Goal: Information Seeking & Learning: Check status

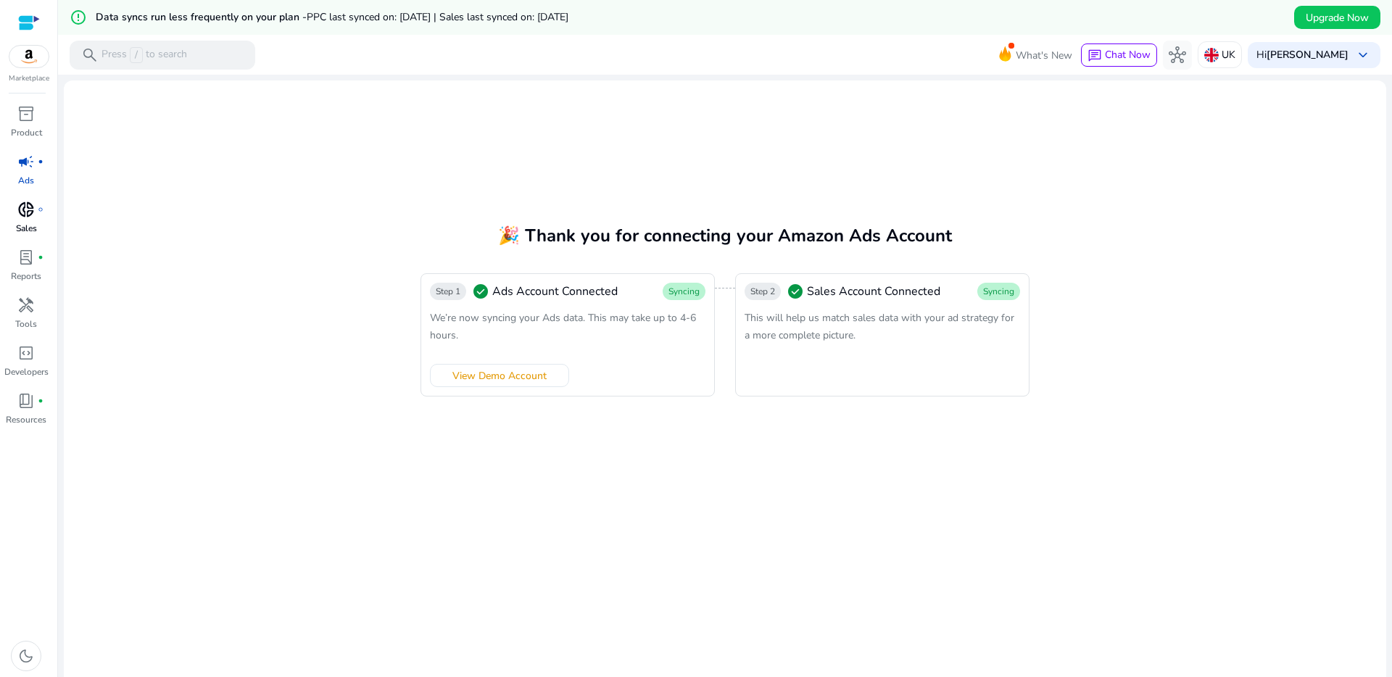
click at [31, 208] on span "donut_small" at bounding box center [25, 209] width 17 height 17
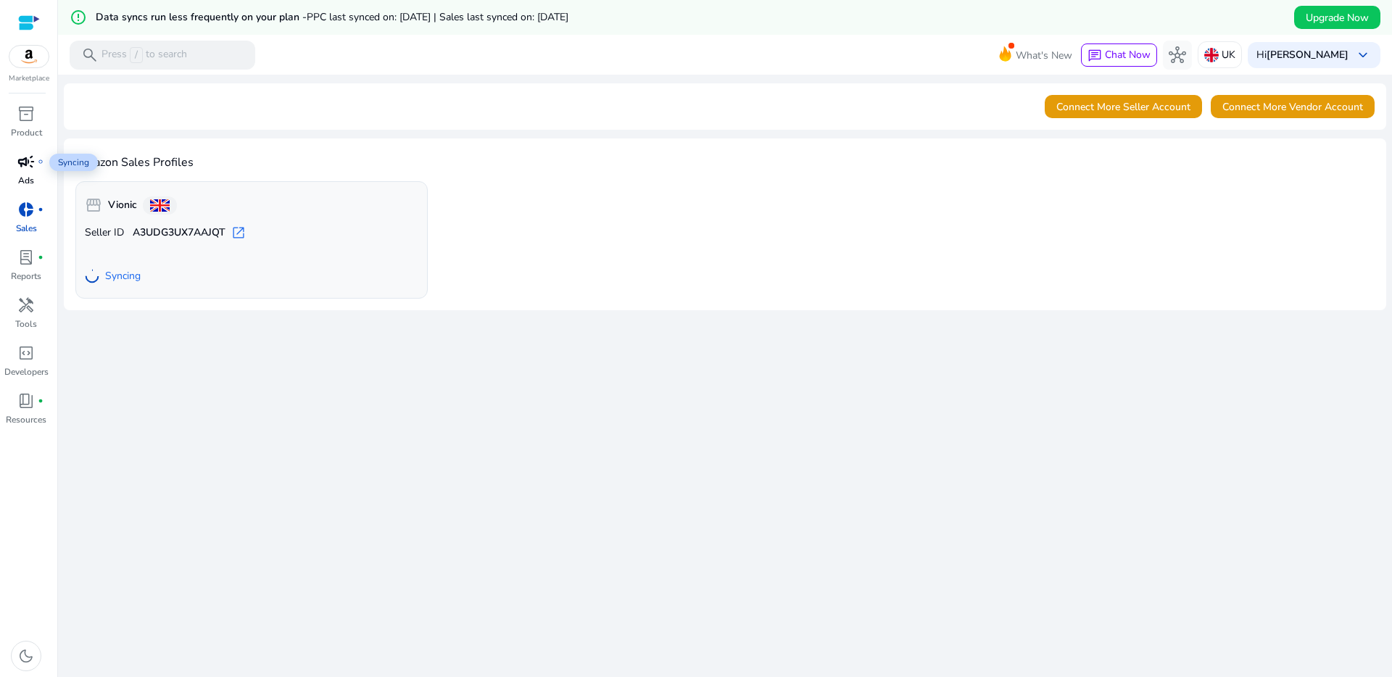
click at [29, 163] on span "campaign" at bounding box center [25, 161] width 17 height 17
click at [1257, 108] on span "Connect More Vendor Account" at bounding box center [1292, 106] width 141 height 15
click at [141, 273] on span "Go to Overview" at bounding box center [131, 275] width 71 height 15
click at [149, 273] on span "Go to Overview" at bounding box center [131, 275] width 71 height 15
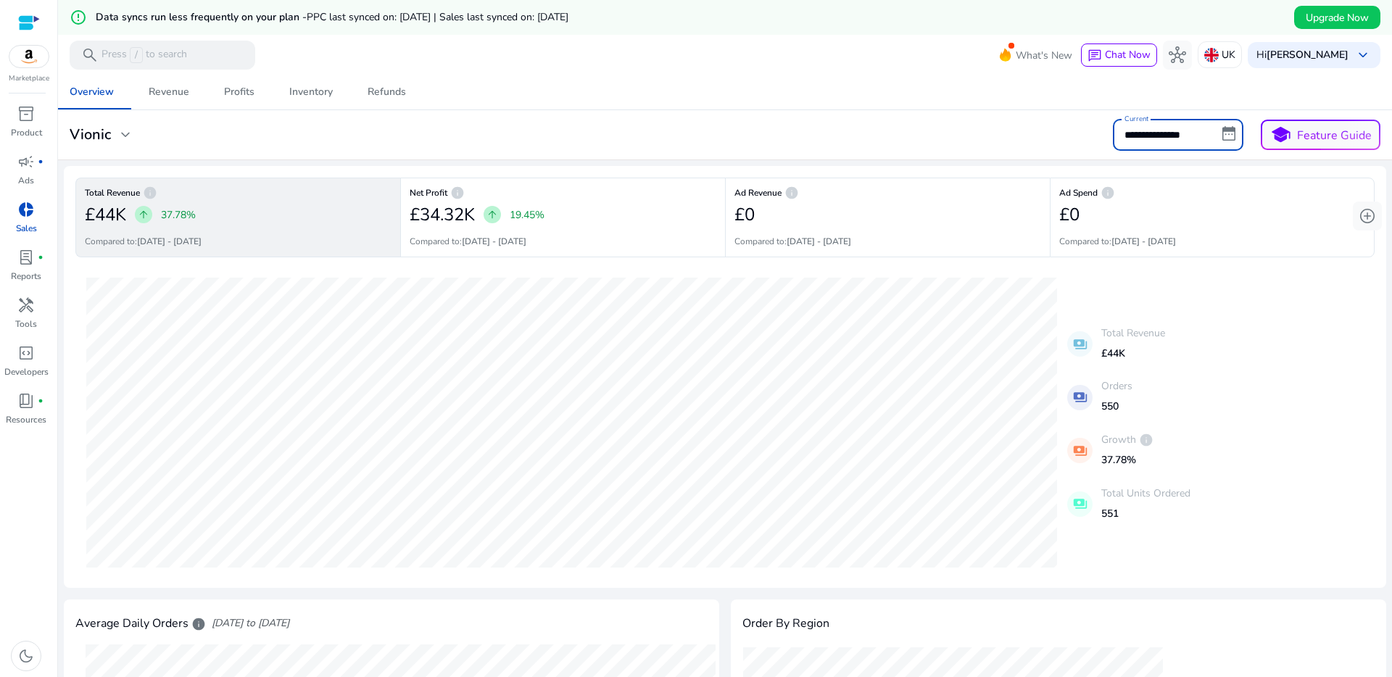
click at [1223, 133] on input "**********" at bounding box center [1178, 135] width 130 height 32
select select "*"
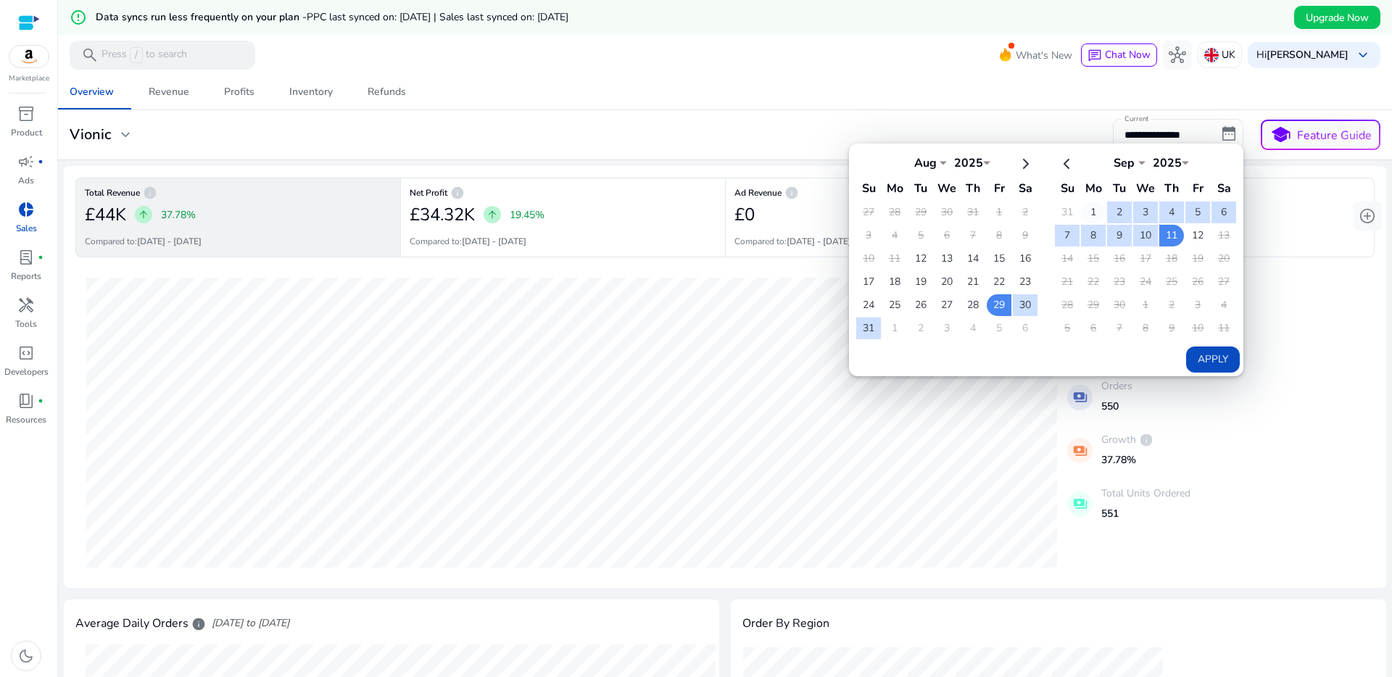
click at [1090, 209] on td "1" at bounding box center [1093, 213] width 25 height 22
click at [1191, 228] on td "12" at bounding box center [1197, 236] width 25 height 22
click at [1205, 354] on button "Apply" at bounding box center [1213, 360] width 54 height 26
type input "**********"
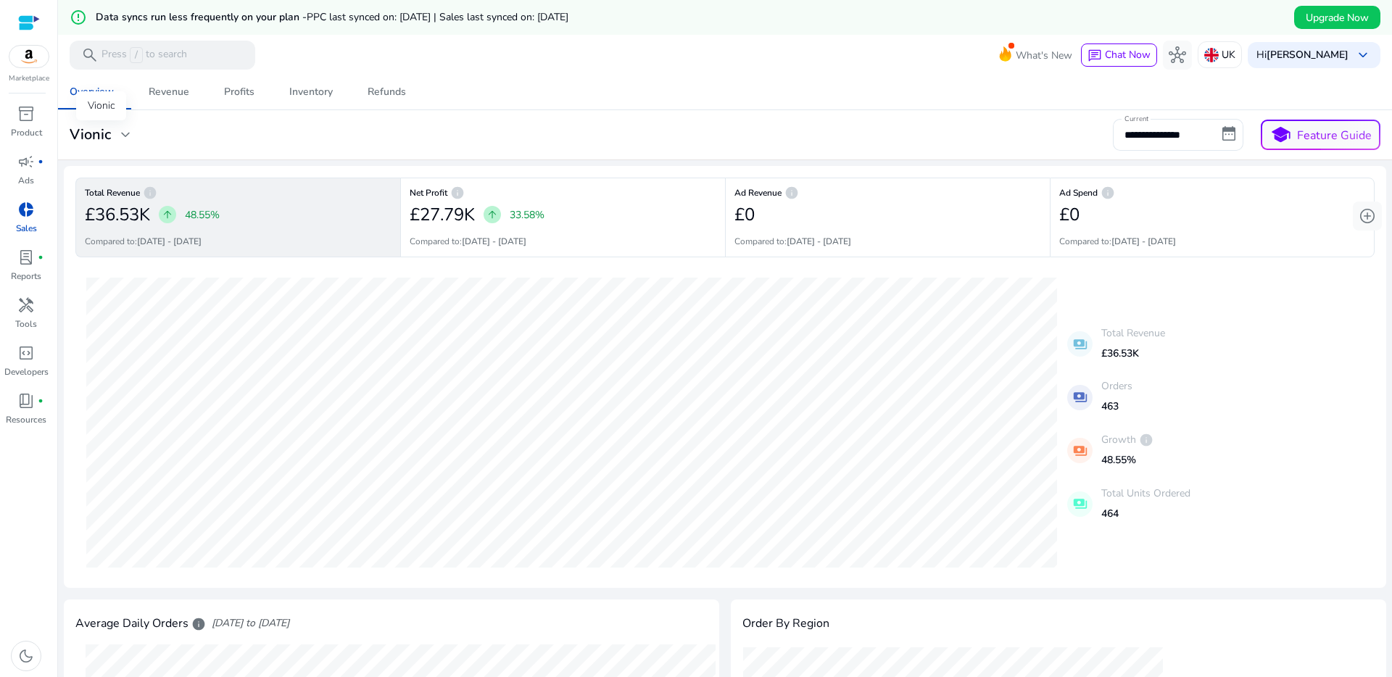
click at [126, 136] on span "expand_more" at bounding box center [125, 134] width 17 height 17
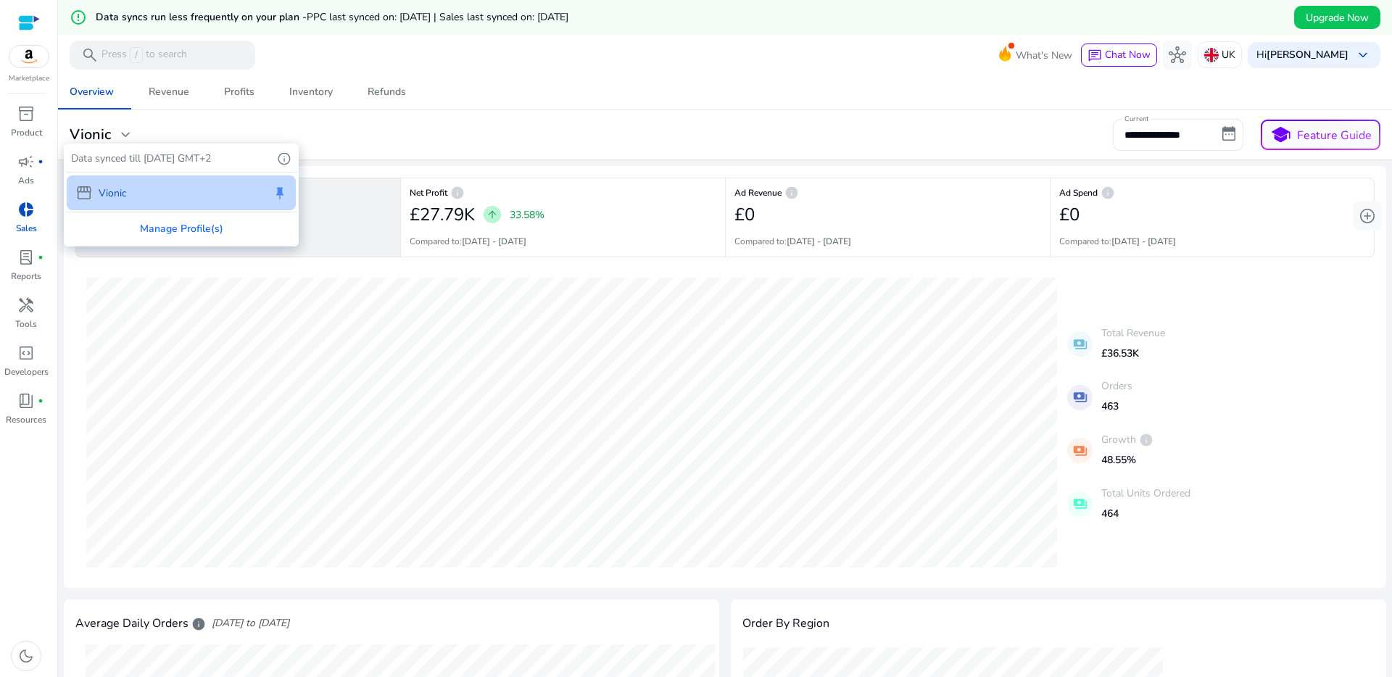
click at [447, 121] on div at bounding box center [696, 338] width 1392 height 677
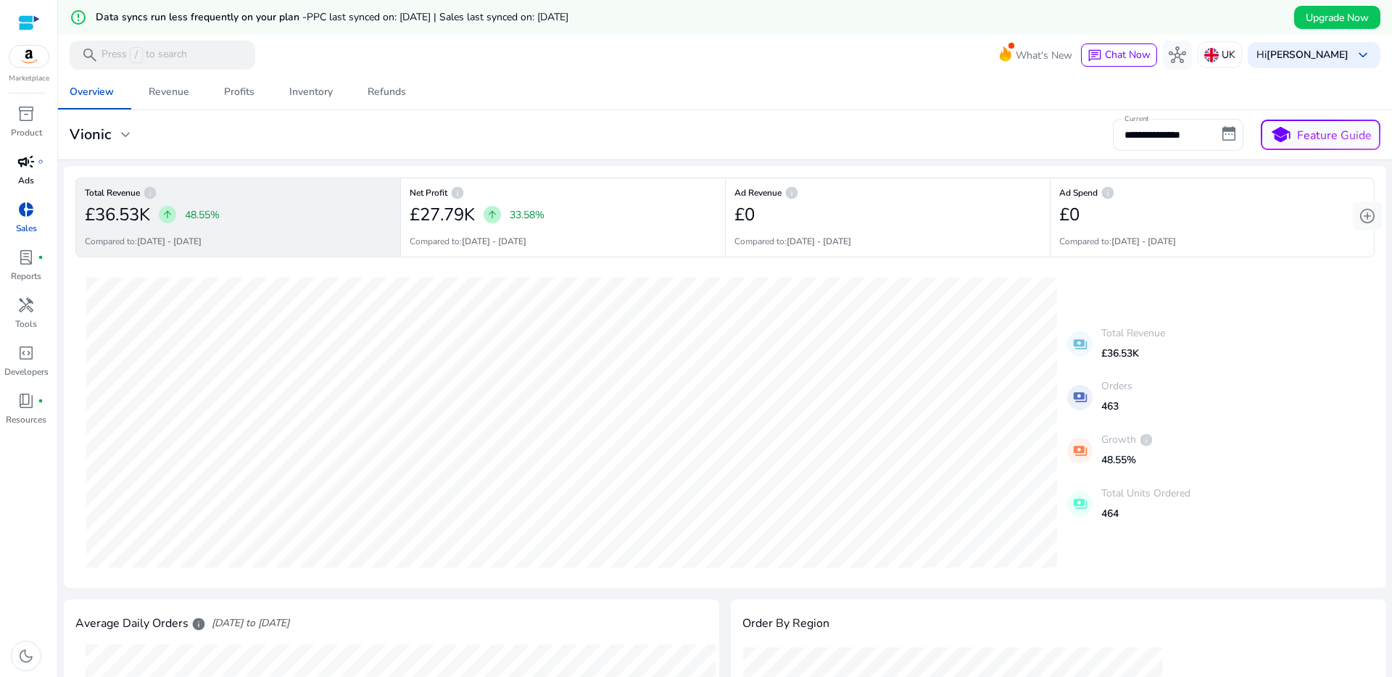
click at [26, 167] on span "campaign" at bounding box center [25, 161] width 17 height 17
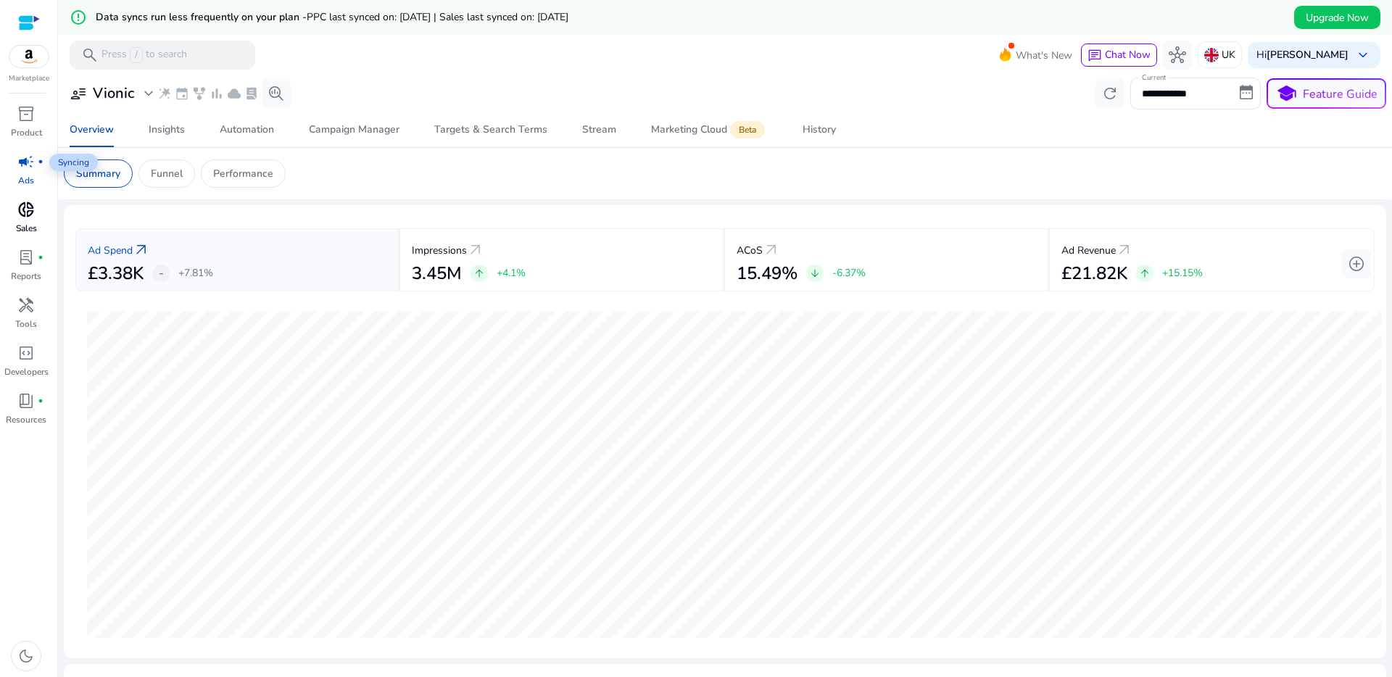
click at [22, 222] on p "Sales" at bounding box center [26, 228] width 21 height 13
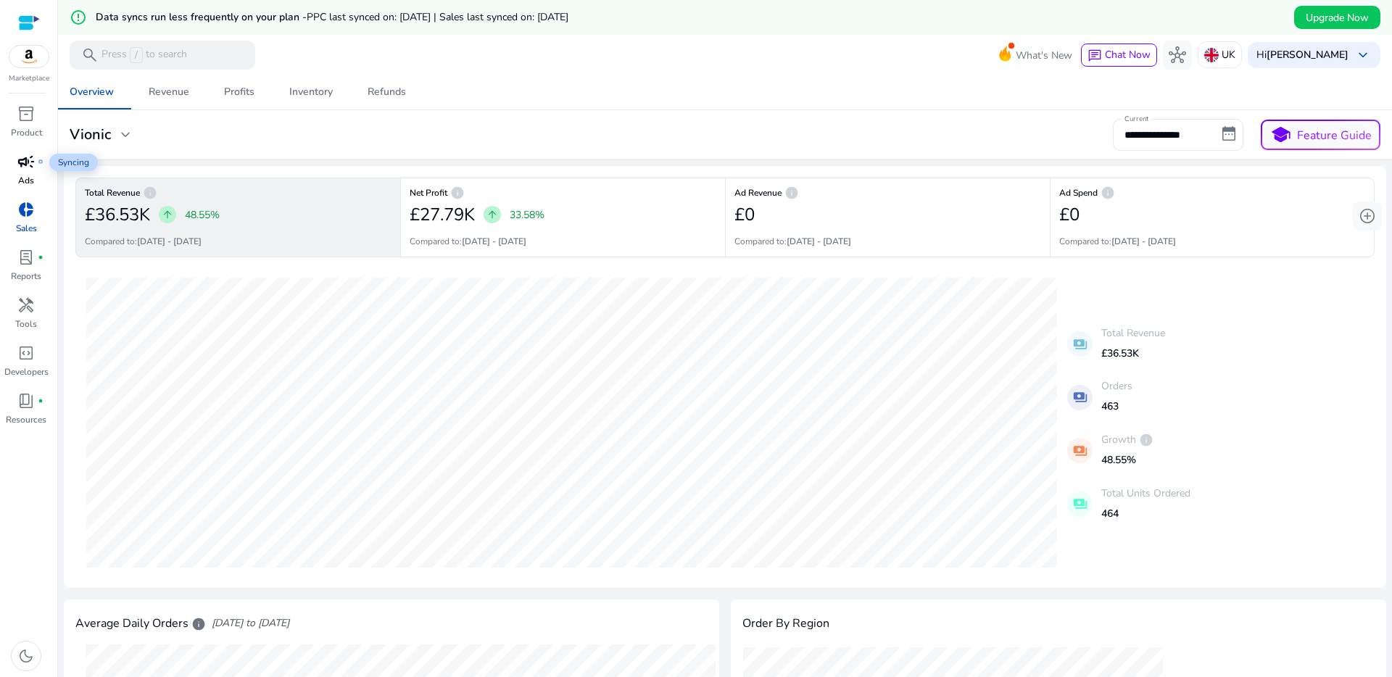
click at [26, 158] on span "campaign" at bounding box center [25, 161] width 17 height 17
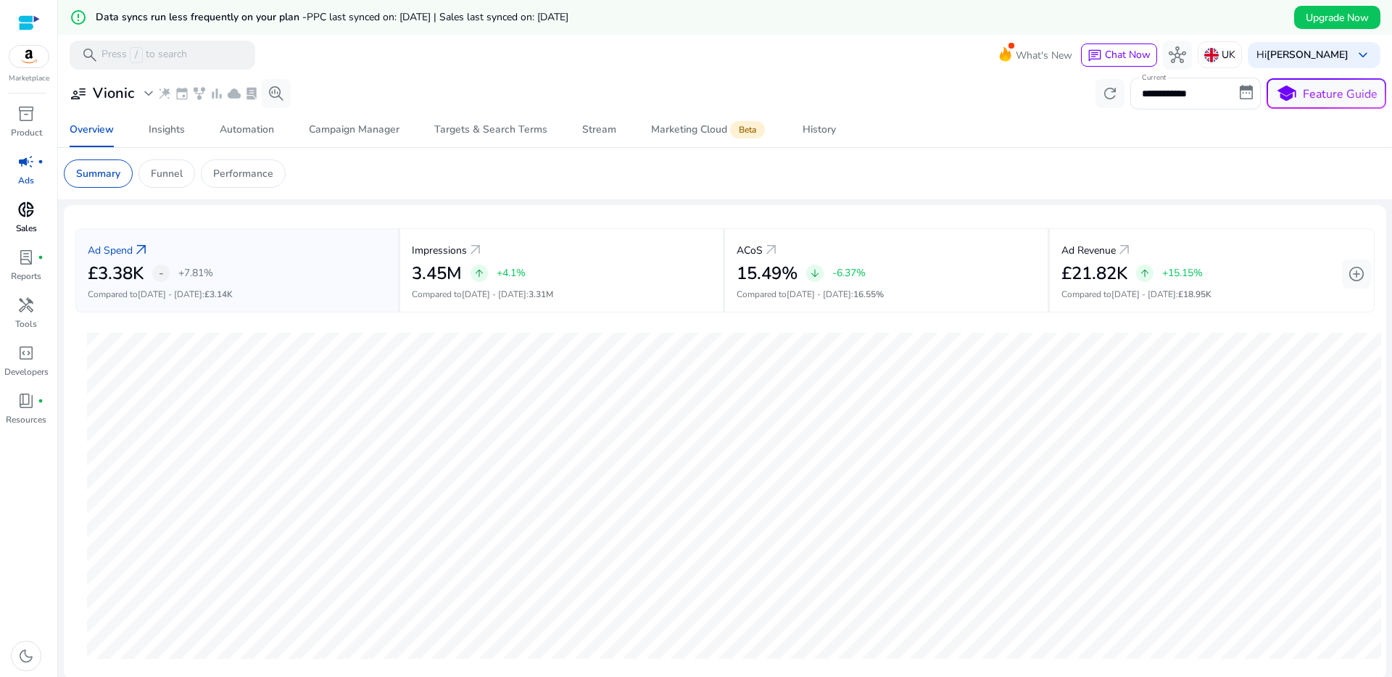
click at [33, 216] on span "donut_small" at bounding box center [25, 209] width 17 height 17
